Goal: Information Seeking & Learning: Learn about a topic

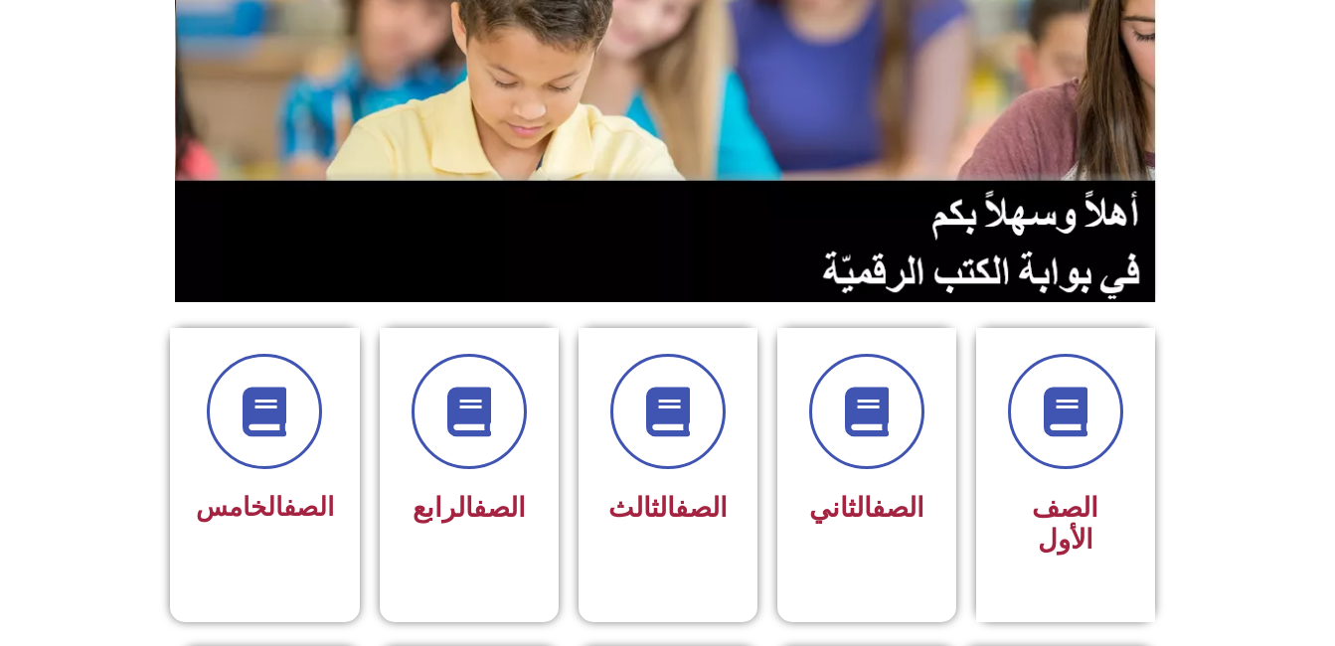
scroll to position [194, 0]
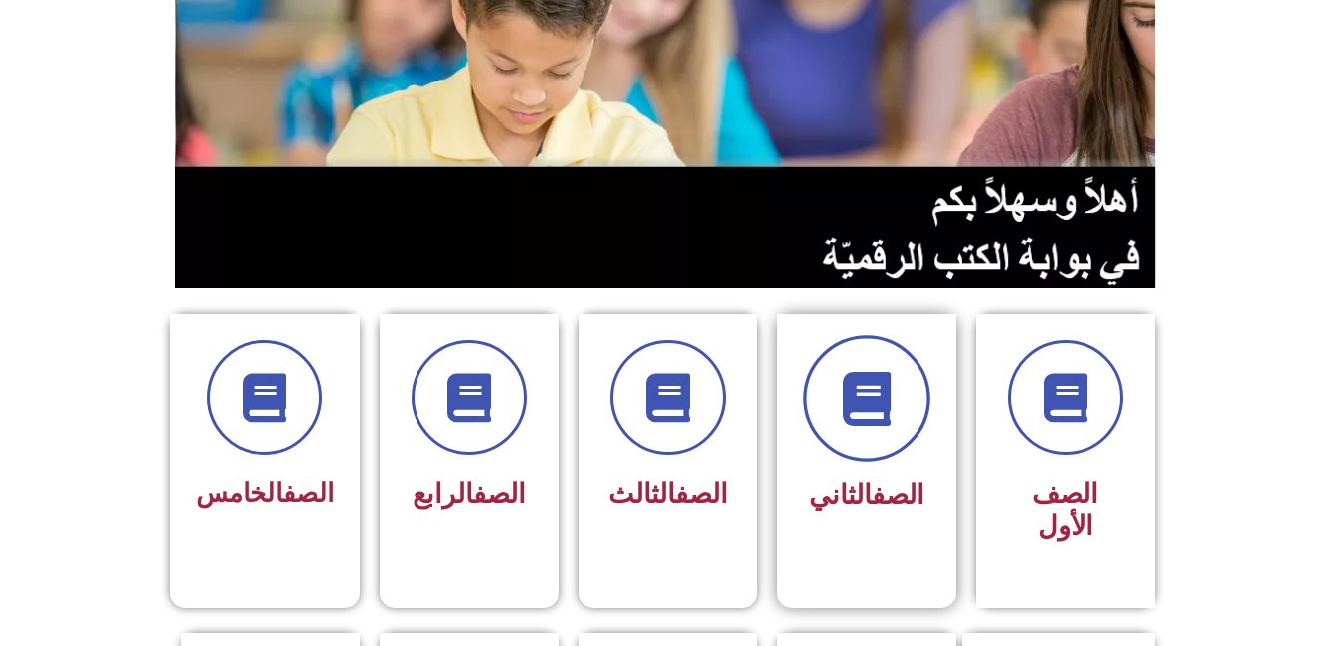
click at [895, 430] on span at bounding box center [866, 398] width 127 height 127
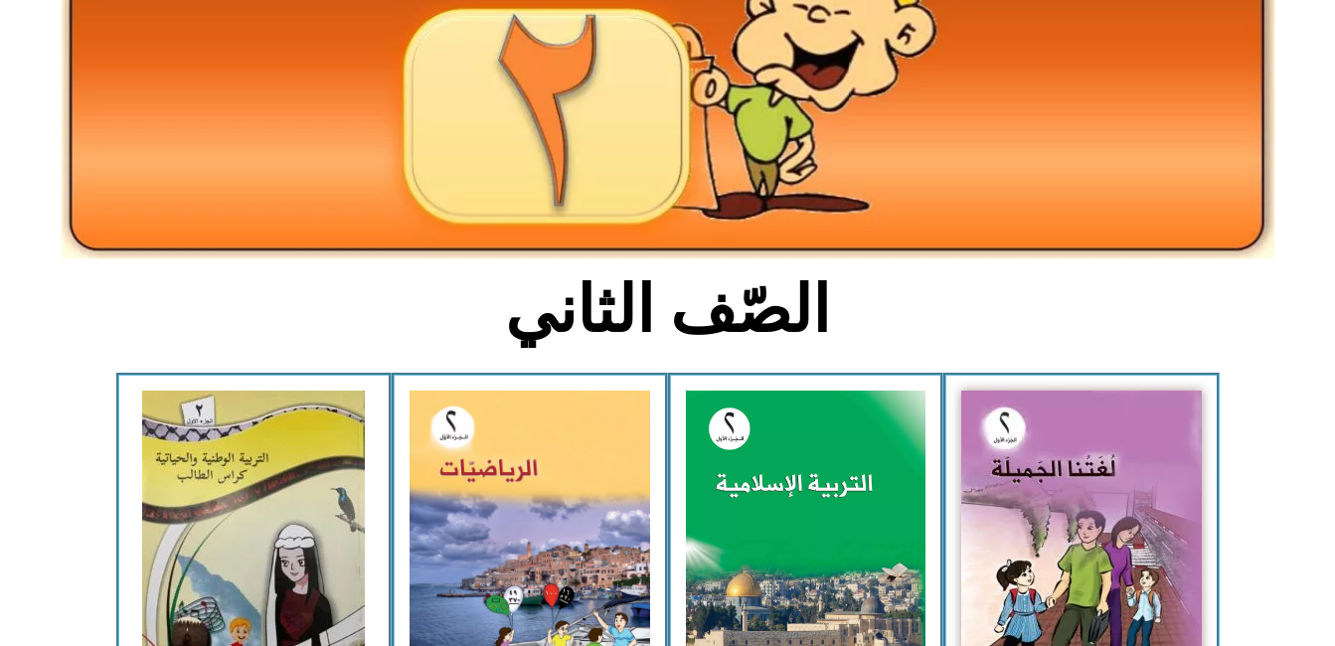
scroll to position [289, 0]
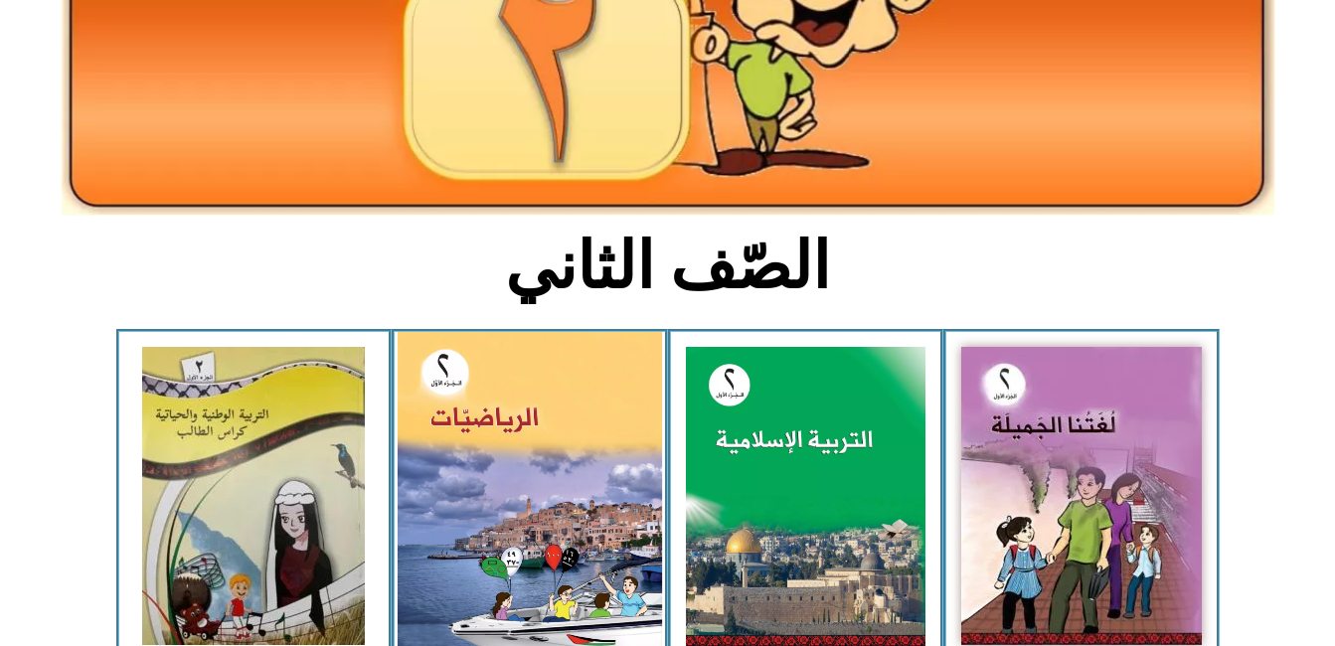
click at [520, 528] on img at bounding box center [530, 495] width 264 height 327
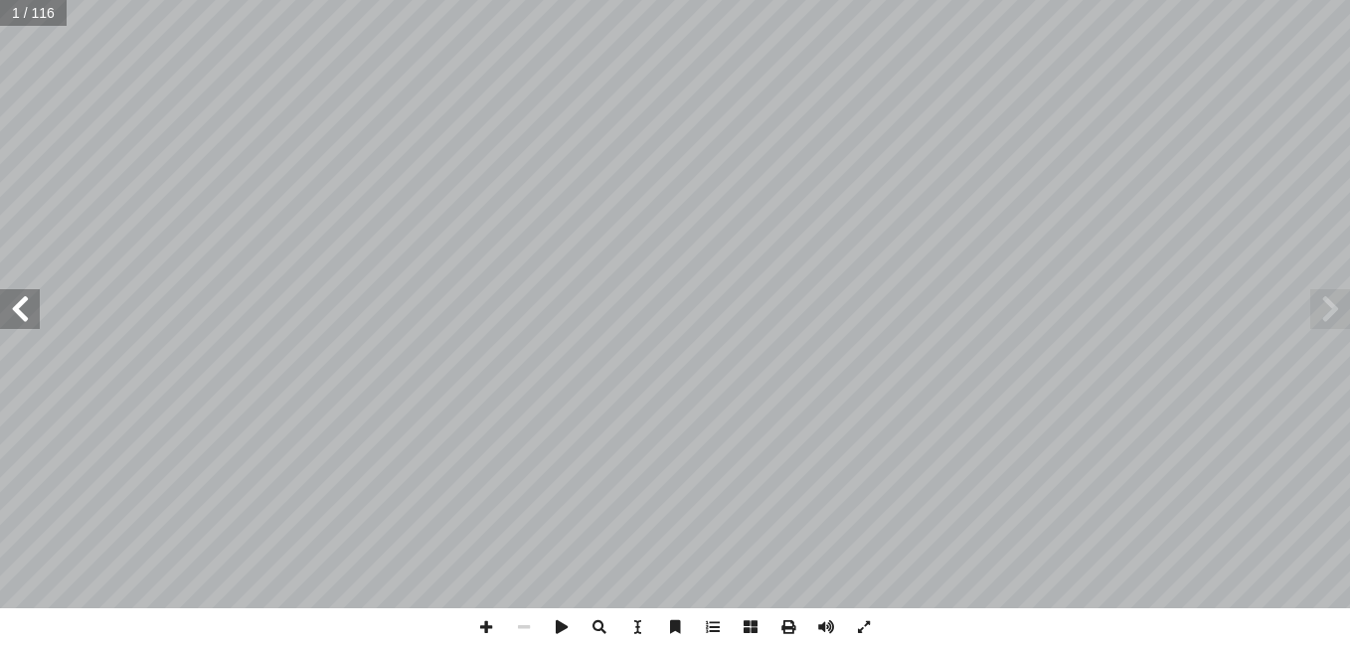
click at [18, 306] on span at bounding box center [20, 309] width 40 height 40
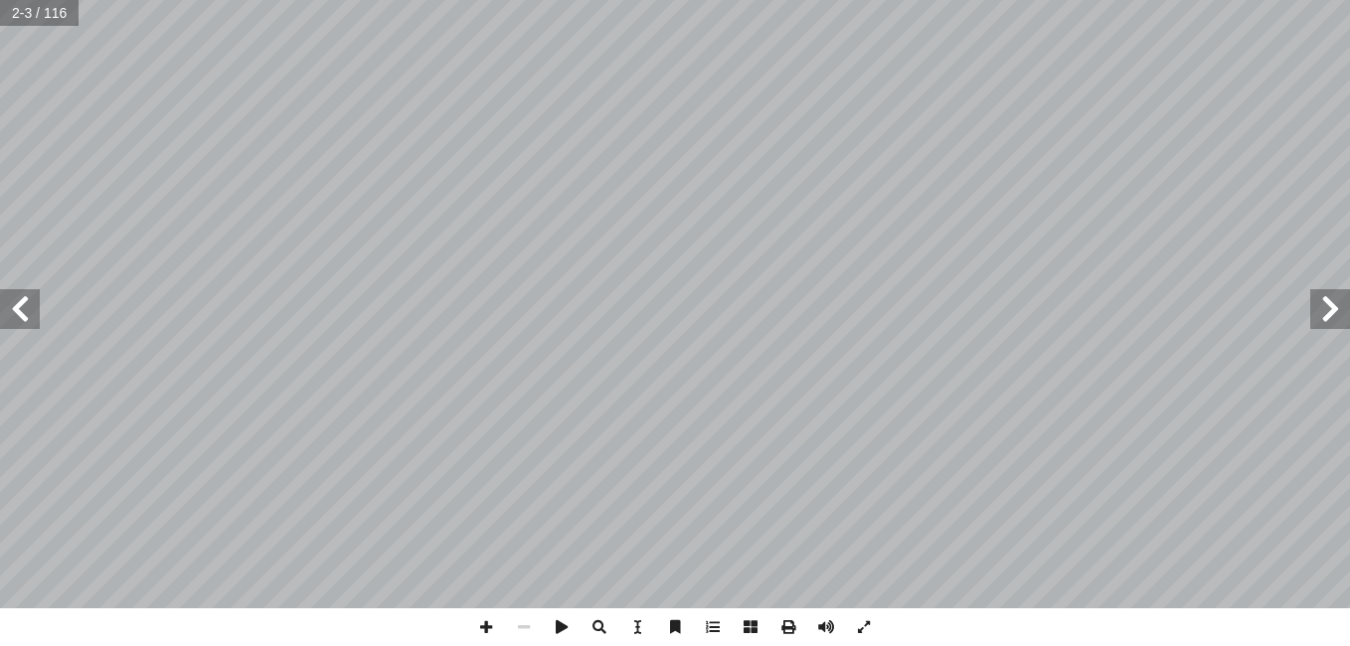
click at [18, 306] on span at bounding box center [20, 309] width 40 height 40
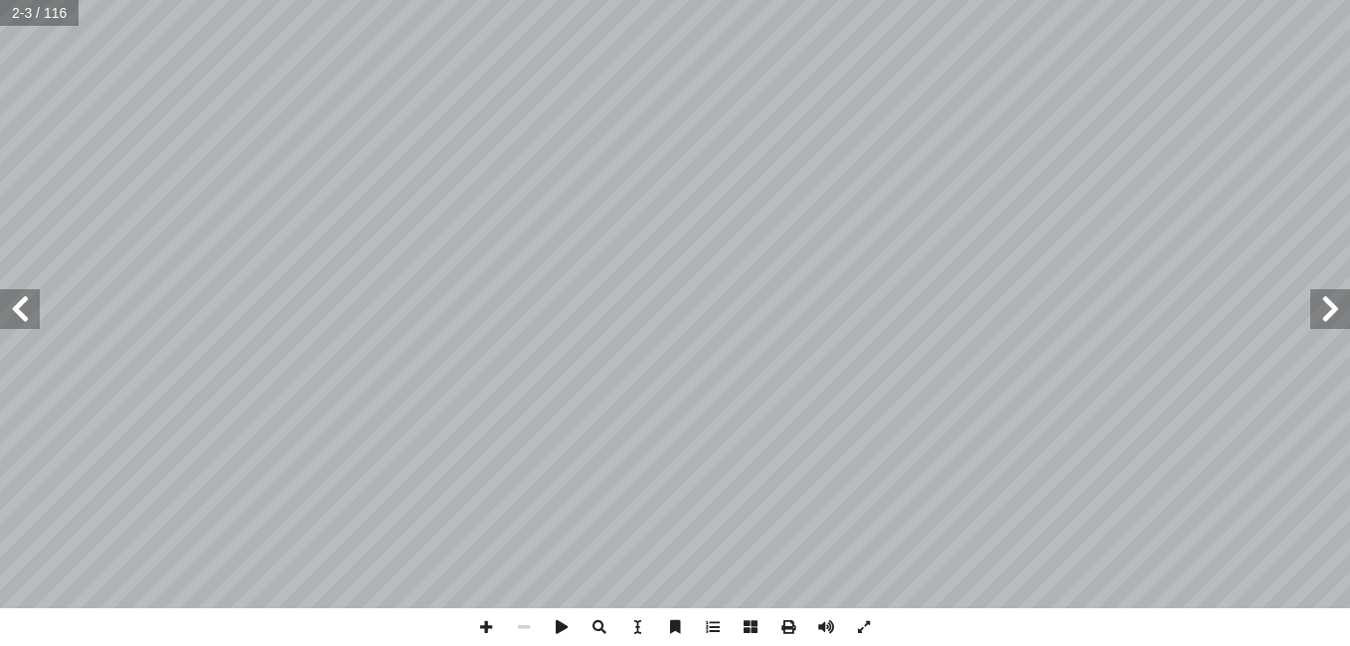
click at [18, 306] on span at bounding box center [20, 309] width 40 height 40
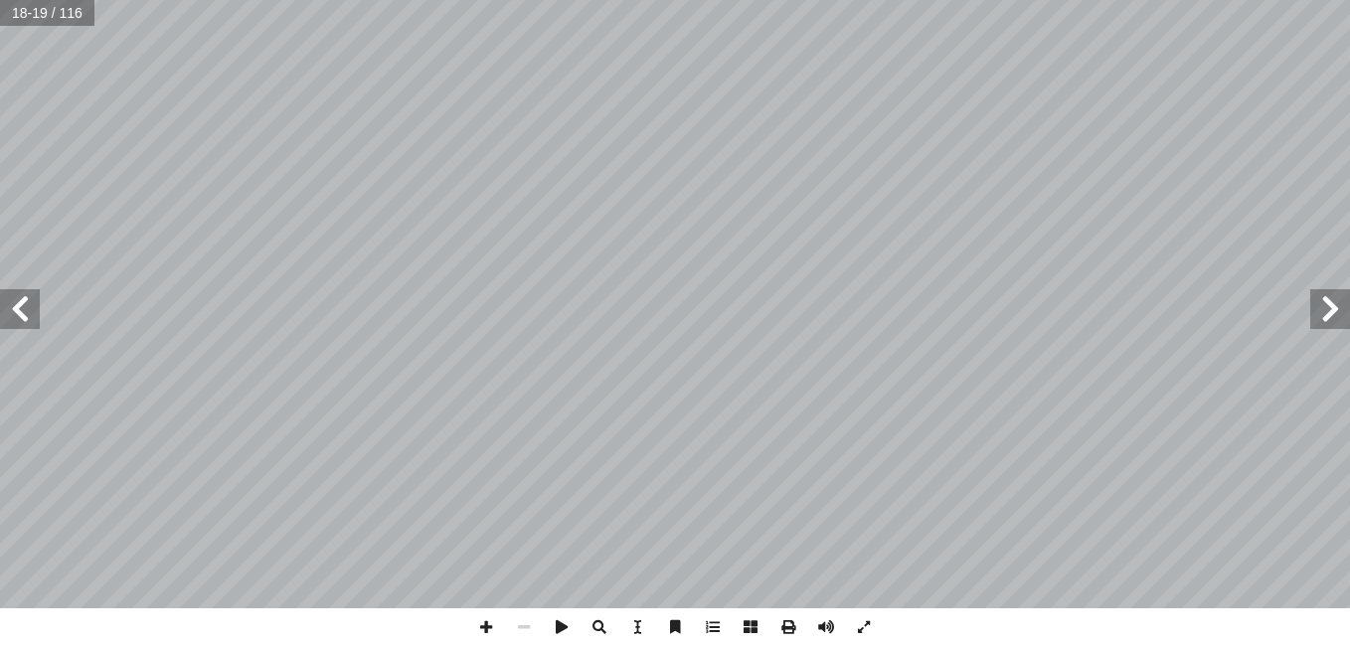
click at [18, 306] on span at bounding box center [20, 309] width 40 height 40
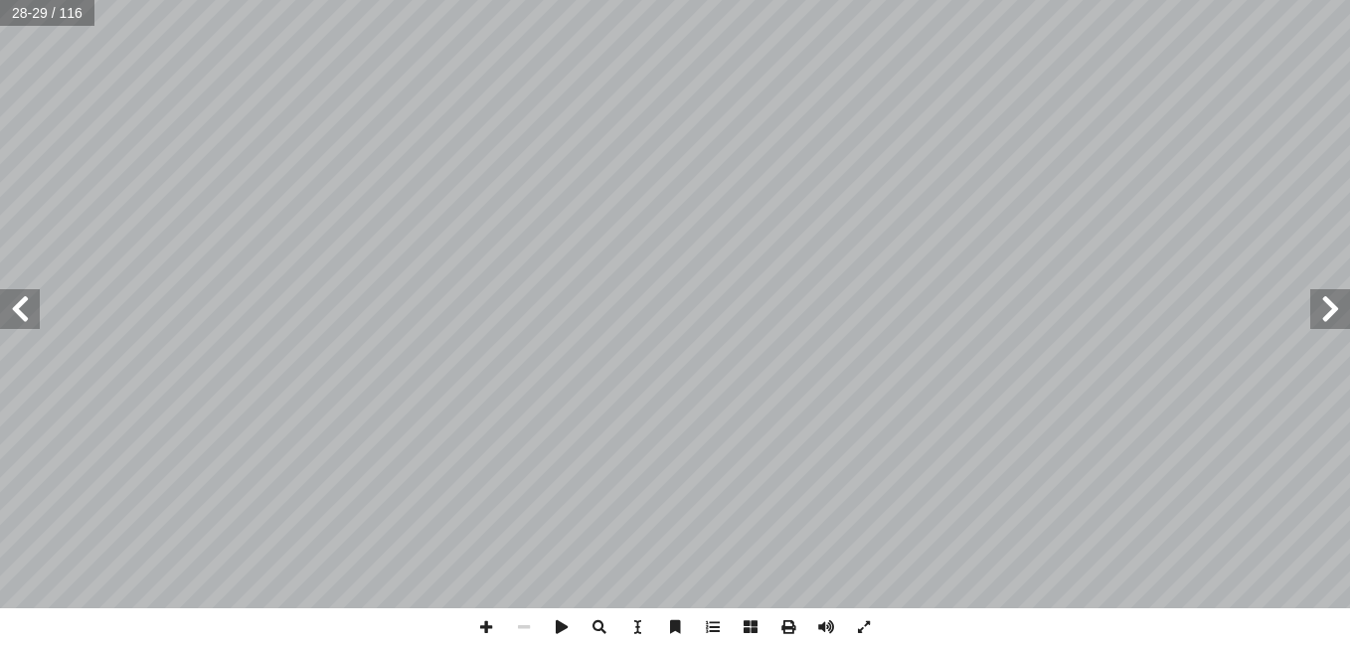
click at [18, 306] on span at bounding box center [20, 309] width 40 height 40
click at [485, 628] on span at bounding box center [486, 627] width 38 height 38
click at [483, 619] on span at bounding box center [486, 627] width 38 height 38
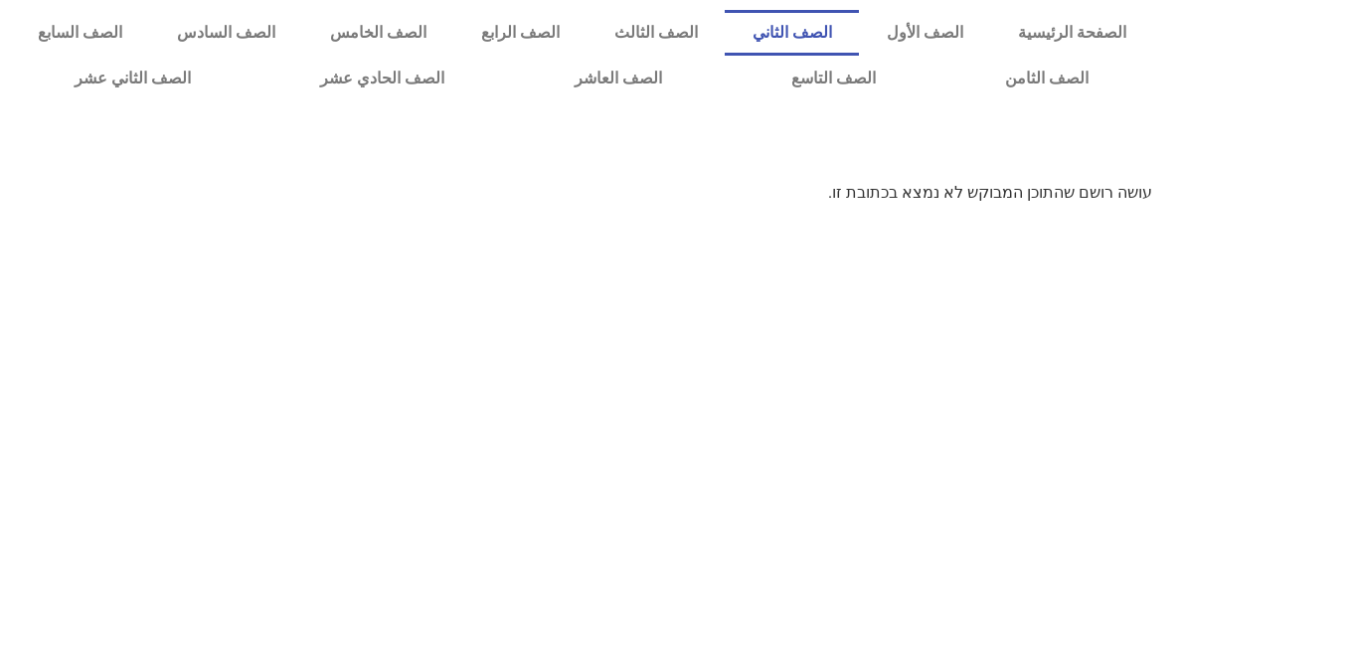
click at [853, 26] on link "الصف الثاني" at bounding box center [792, 33] width 134 height 46
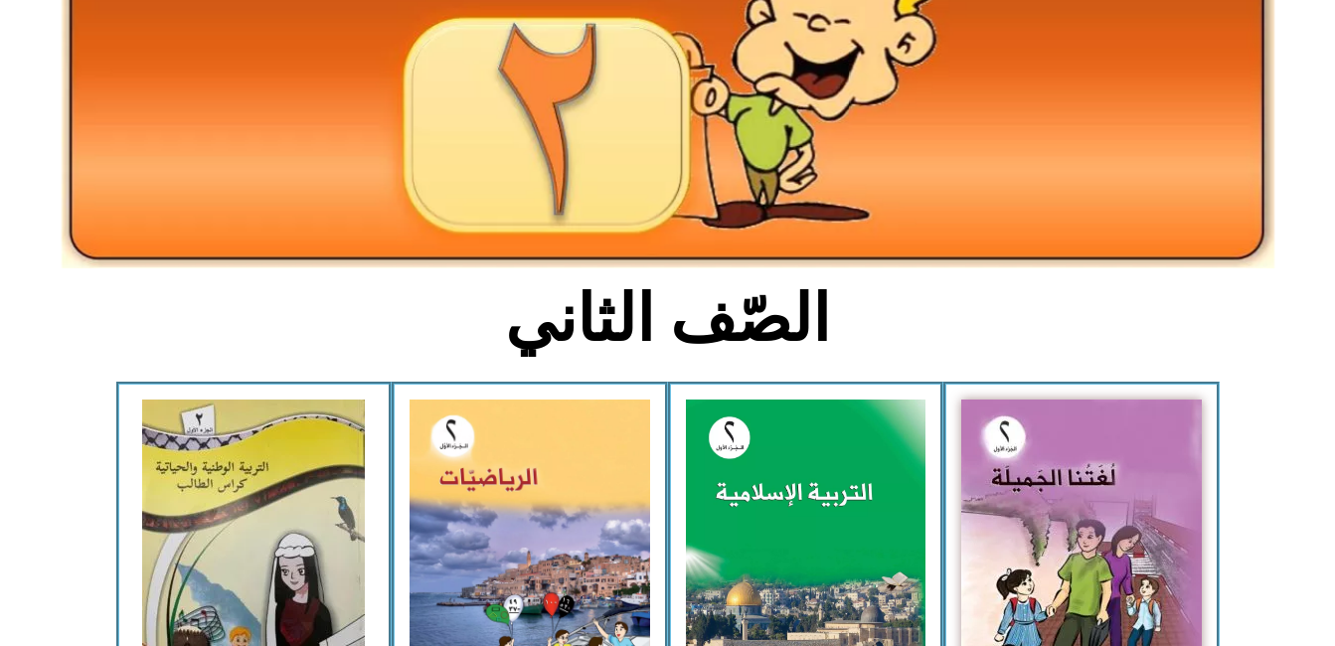
scroll to position [239, 0]
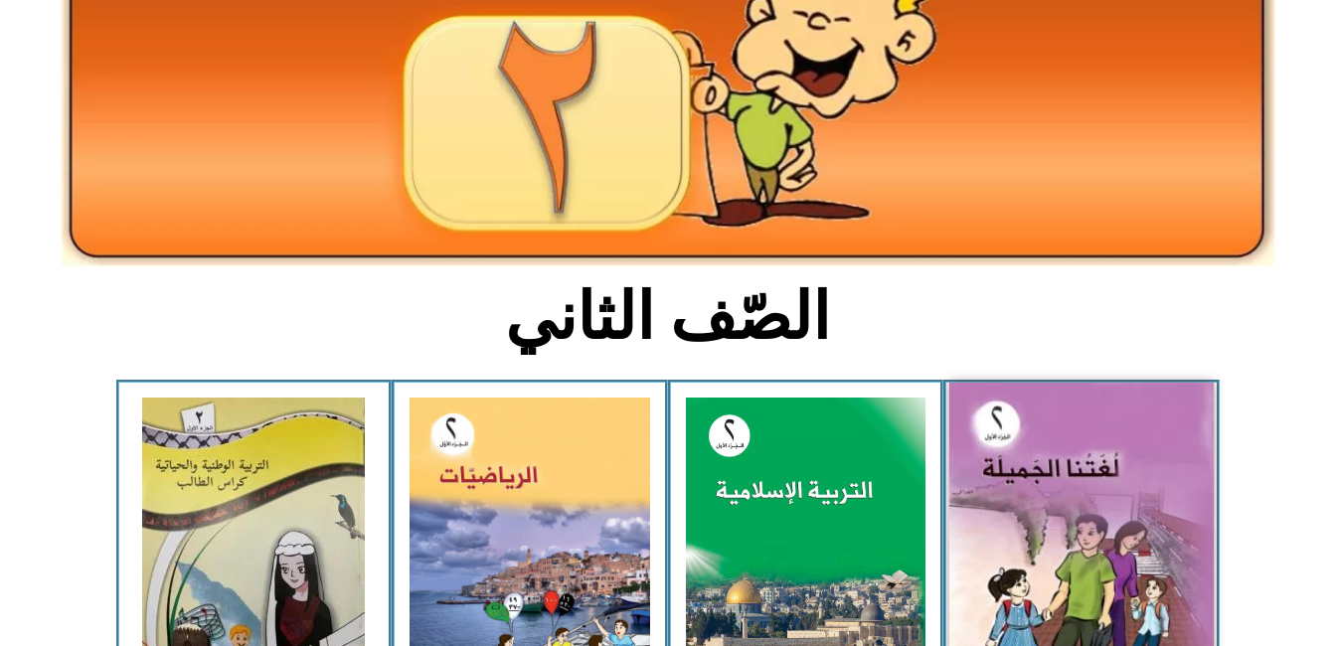
click at [1148, 554] on img at bounding box center [1081, 546] width 264 height 327
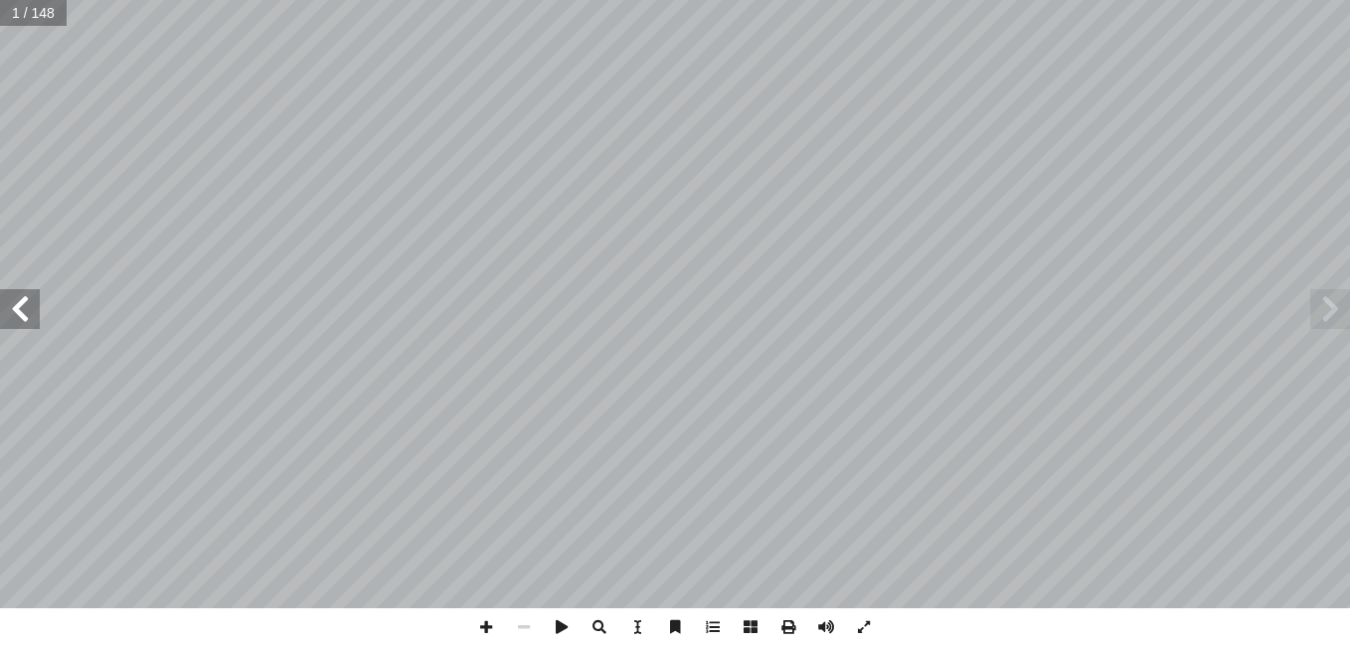
click at [12, 312] on span at bounding box center [20, 309] width 40 height 40
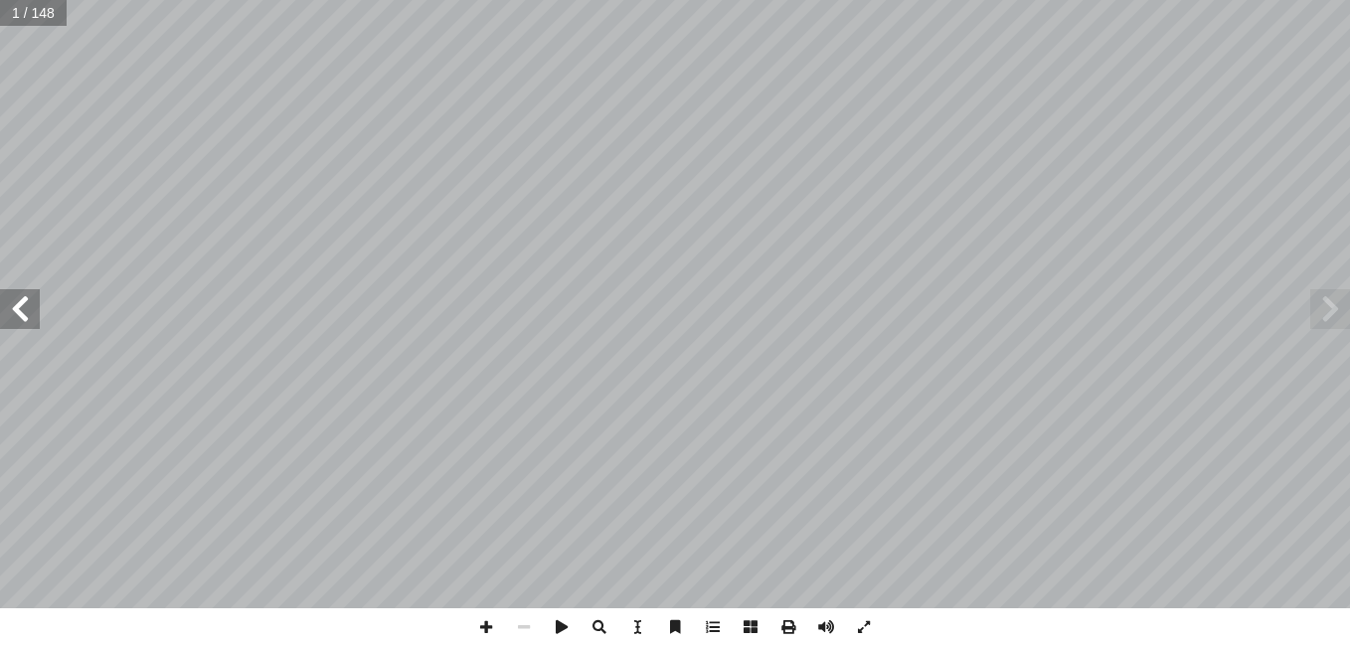
click at [12, 312] on span at bounding box center [20, 309] width 40 height 40
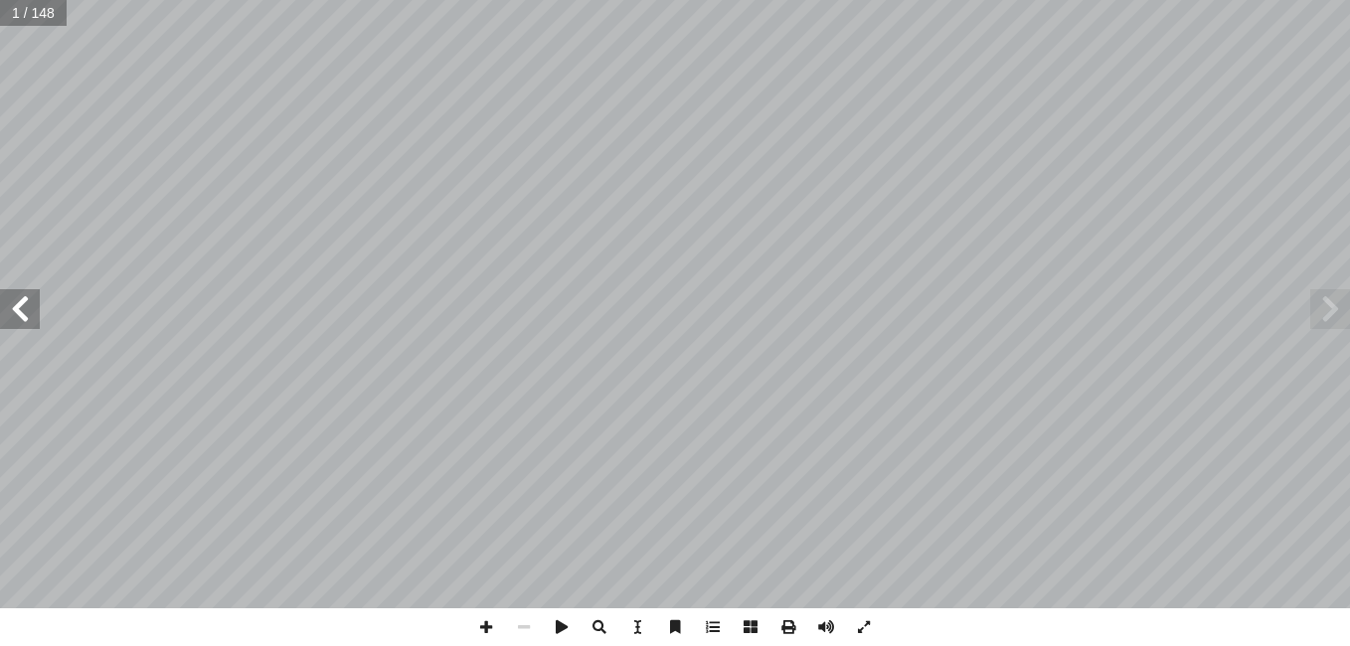
click at [12, 312] on span at bounding box center [20, 309] width 40 height 40
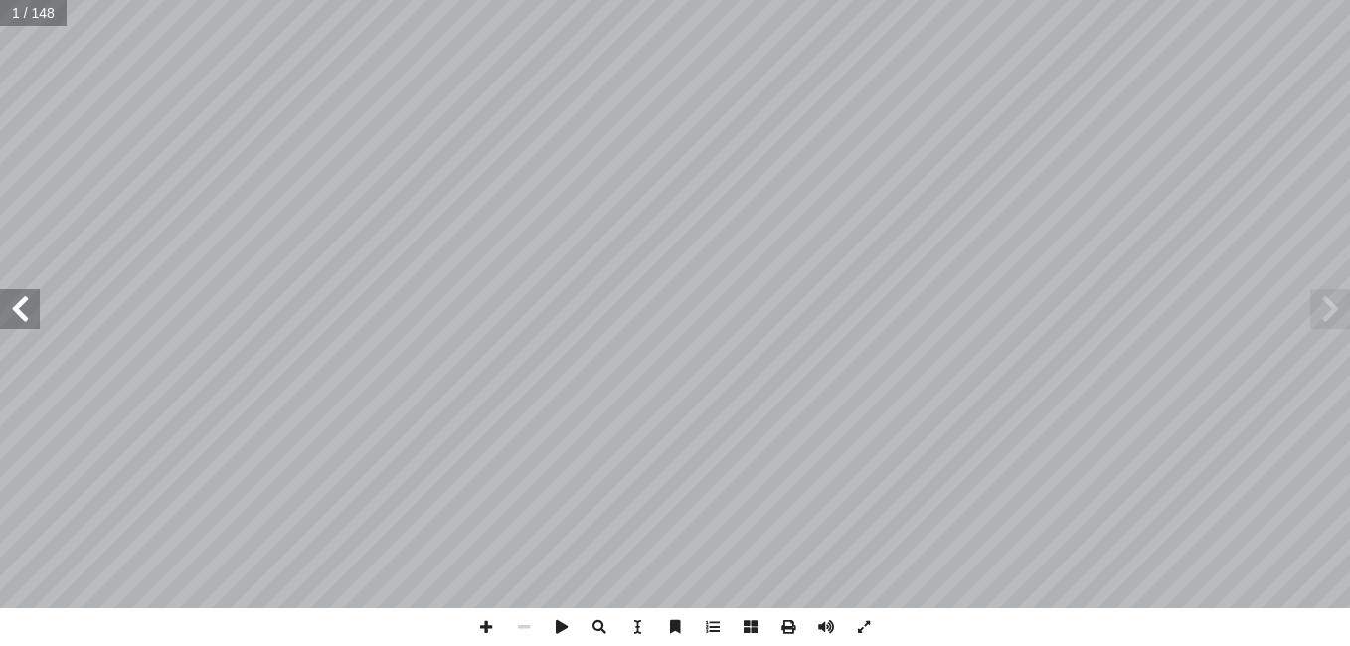
click at [12, 312] on span at bounding box center [20, 309] width 40 height 40
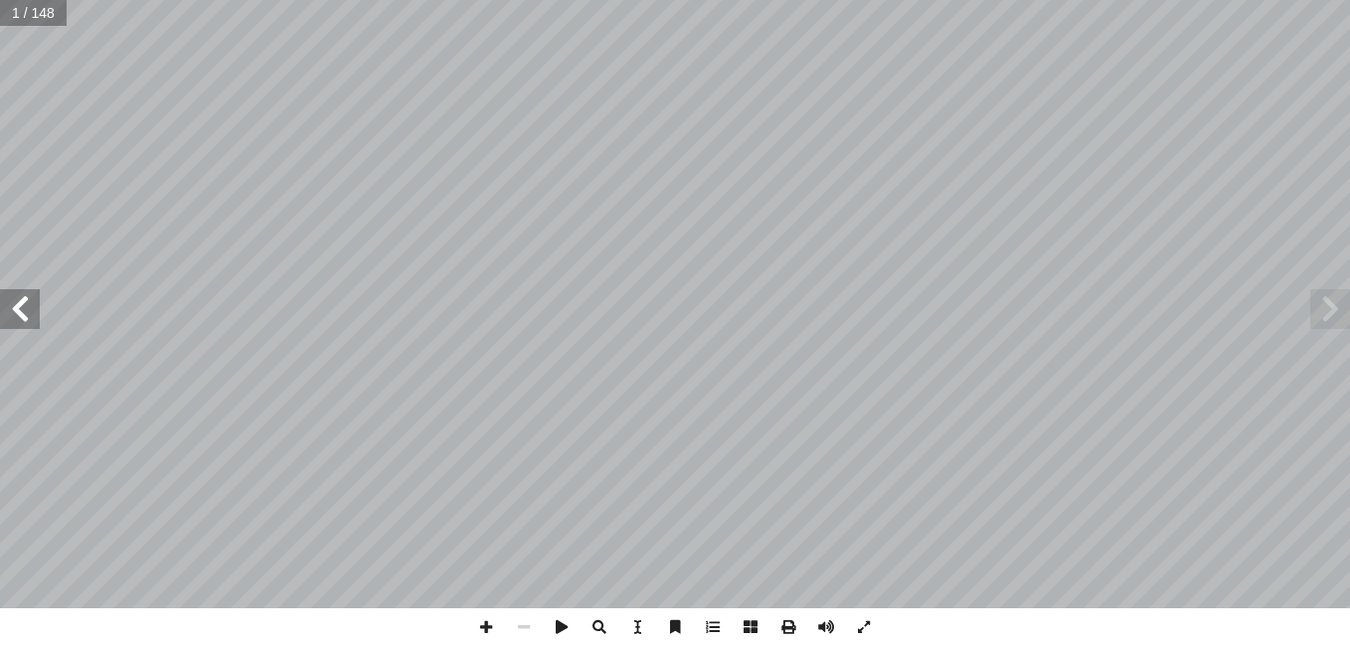
click at [12, 312] on span at bounding box center [20, 309] width 40 height 40
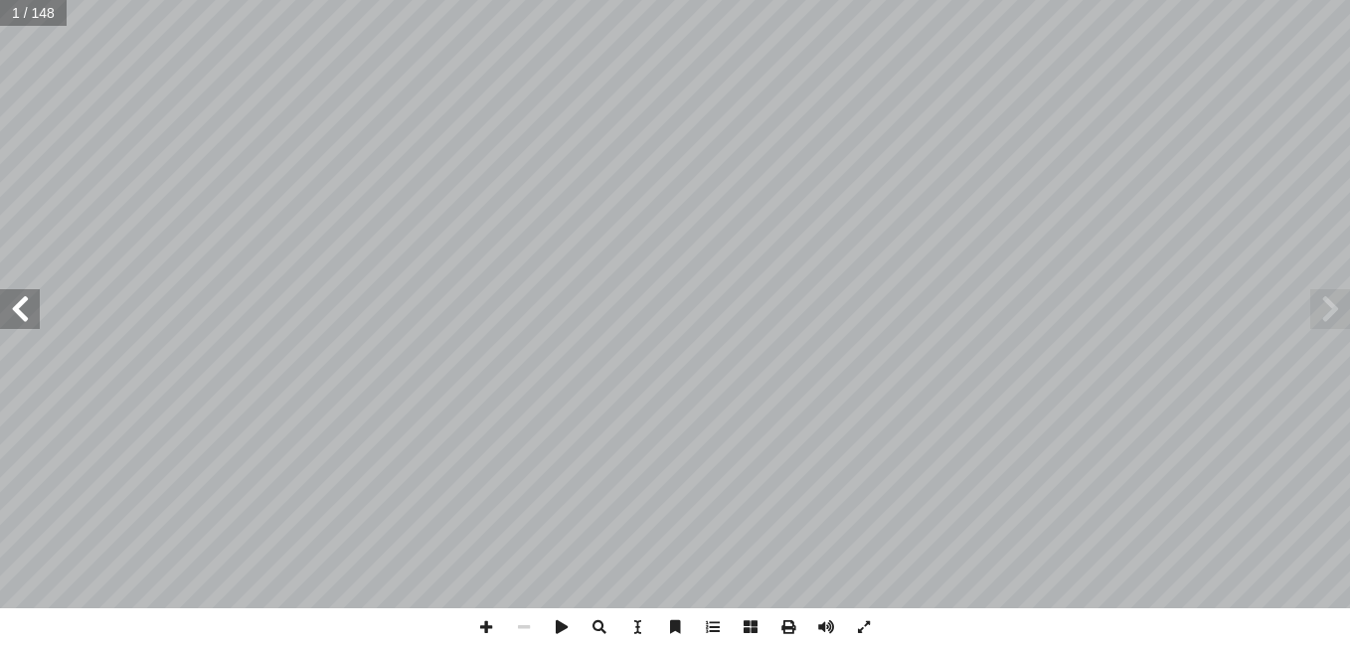
click at [12, 312] on span at bounding box center [20, 309] width 40 height 40
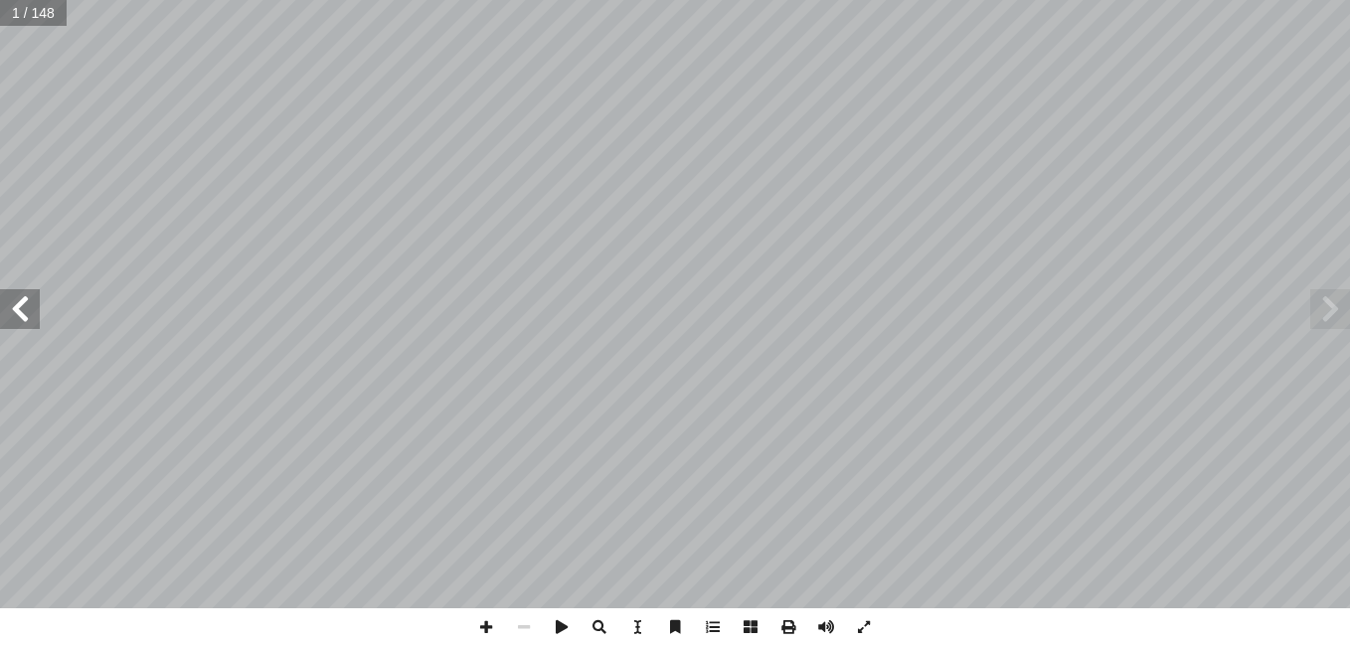
click at [12, 312] on span at bounding box center [20, 309] width 40 height 40
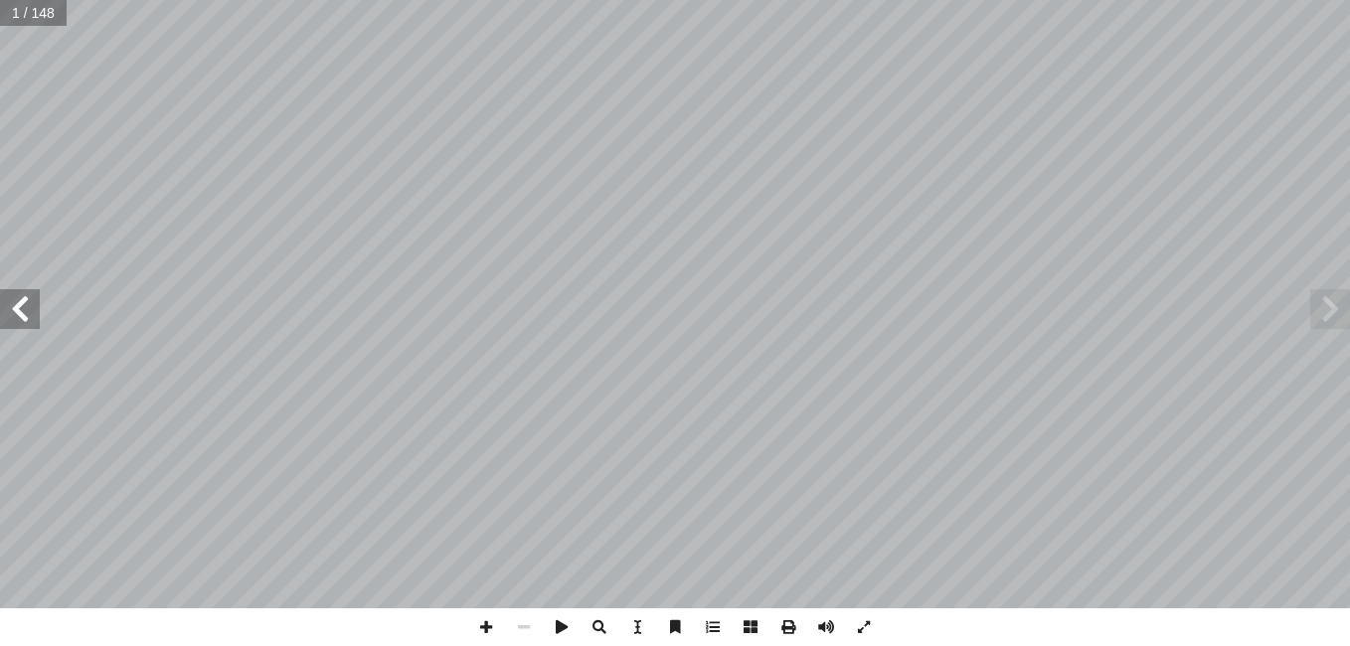
click at [12, 312] on span at bounding box center [20, 309] width 40 height 40
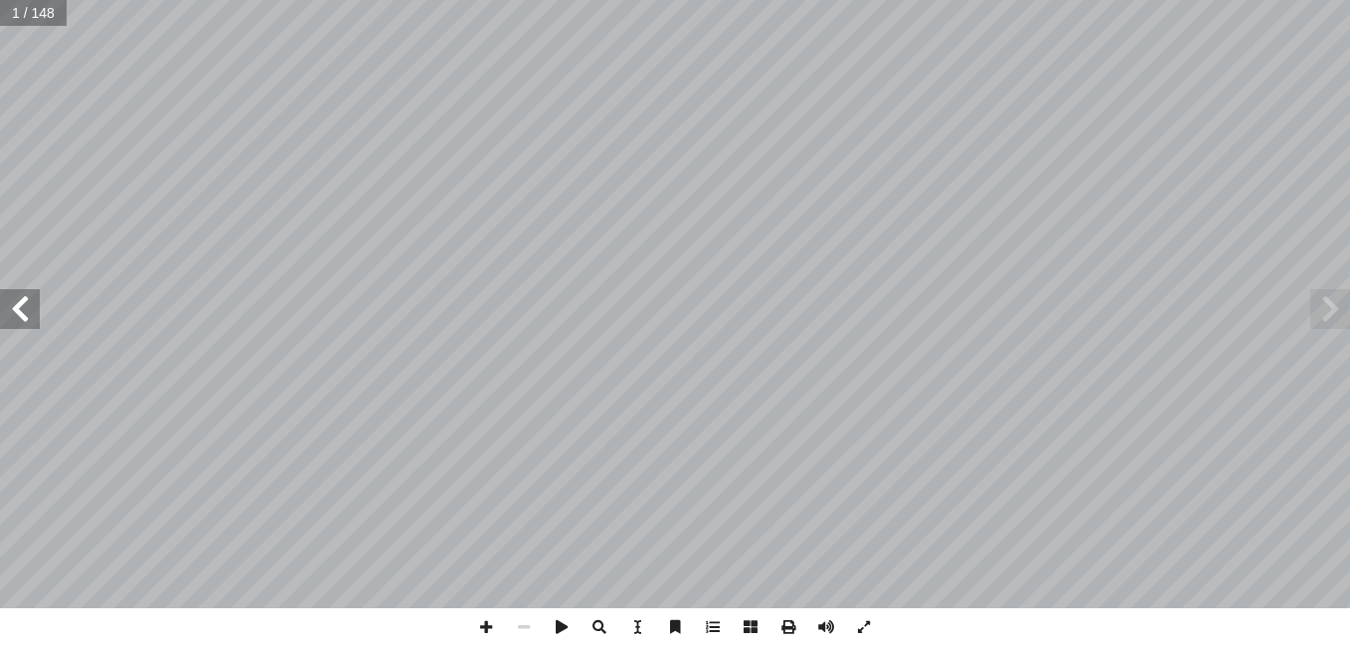
click at [12, 312] on span at bounding box center [20, 309] width 40 height 40
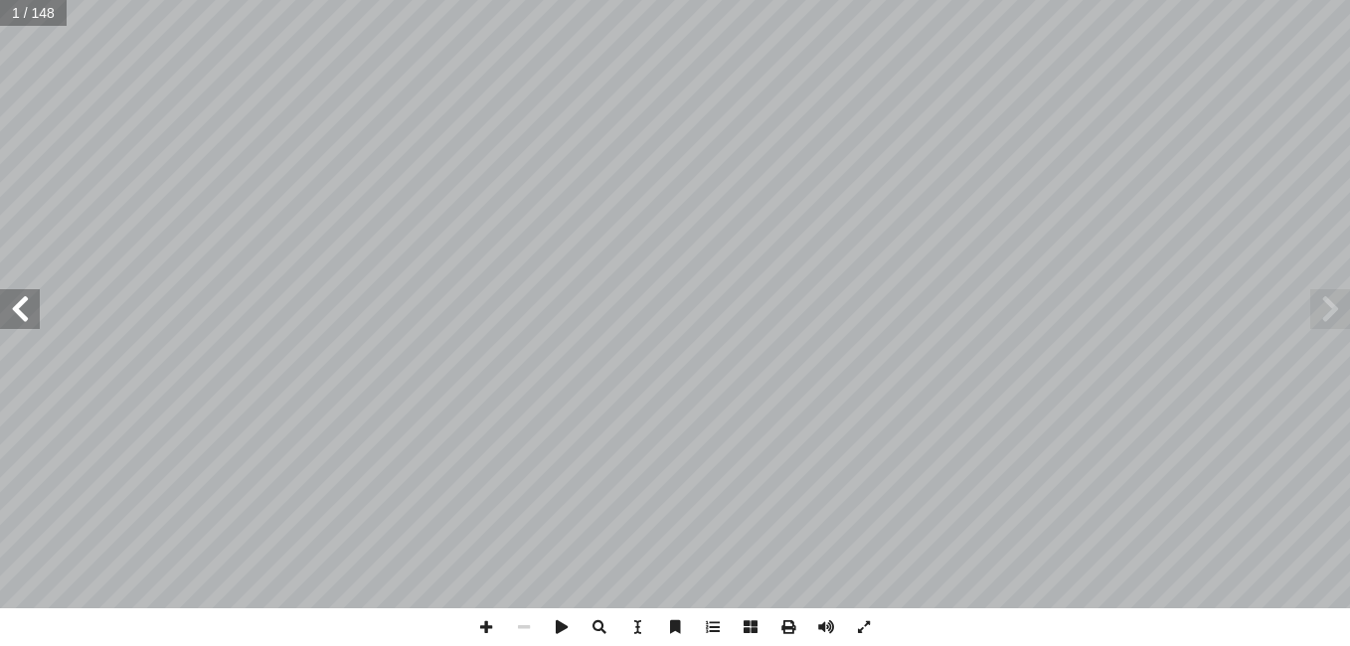
click at [12, 312] on span at bounding box center [20, 309] width 40 height 40
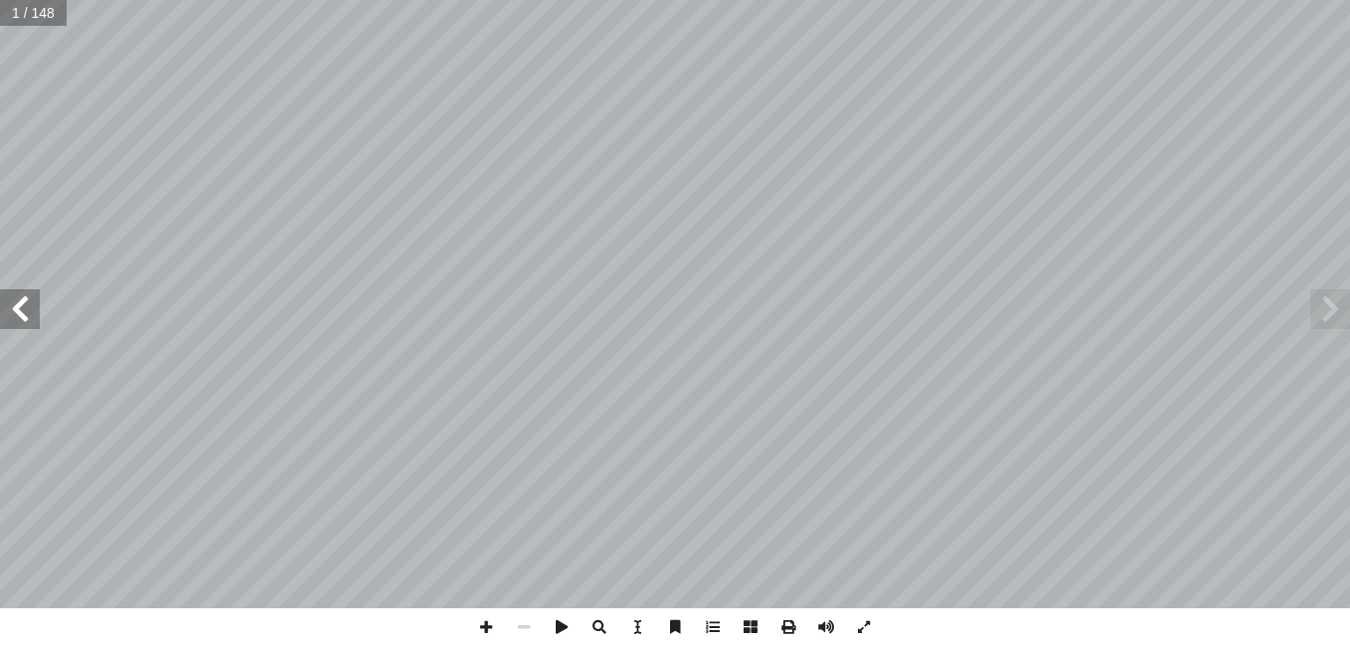
click at [12, 312] on span at bounding box center [20, 309] width 40 height 40
click at [1332, 316] on span at bounding box center [1330, 309] width 40 height 40
click at [484, 627] on span at bounding box center [486, 627] width 38 height 38
